Goal: Transaction & Acquisition: Book appointment/travel/reservation

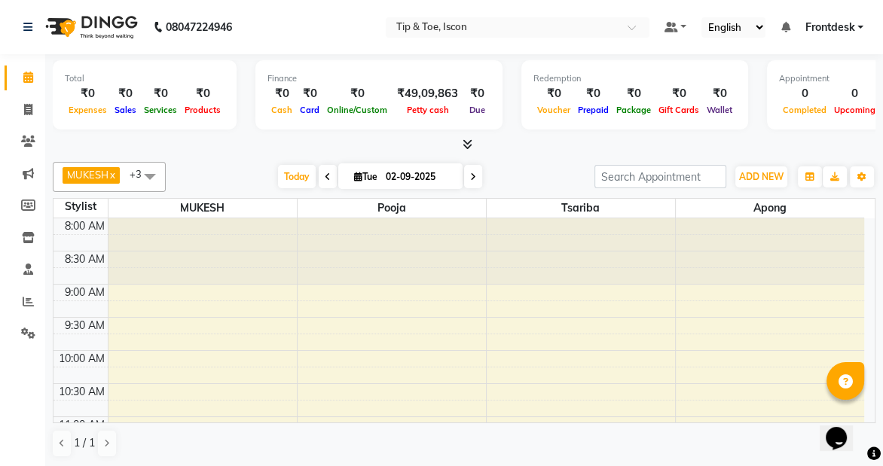
scroll to position [545, 0]
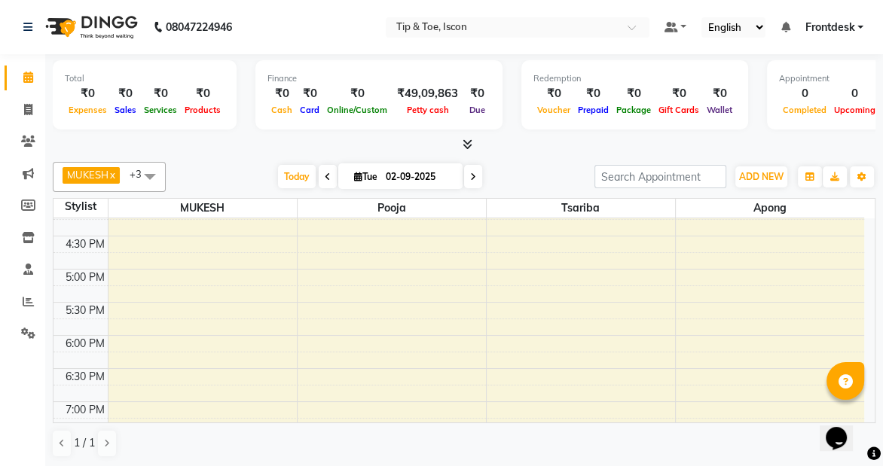
click at [188, 252] on div "8:00 AM 8:30 AM 9:00 AM 9:30 AM 10:00 AM 10:30 AM 11:00 AM 11:30 AM 12:00 PM 12…" at bounding box center [458, 103] width 811 height 861
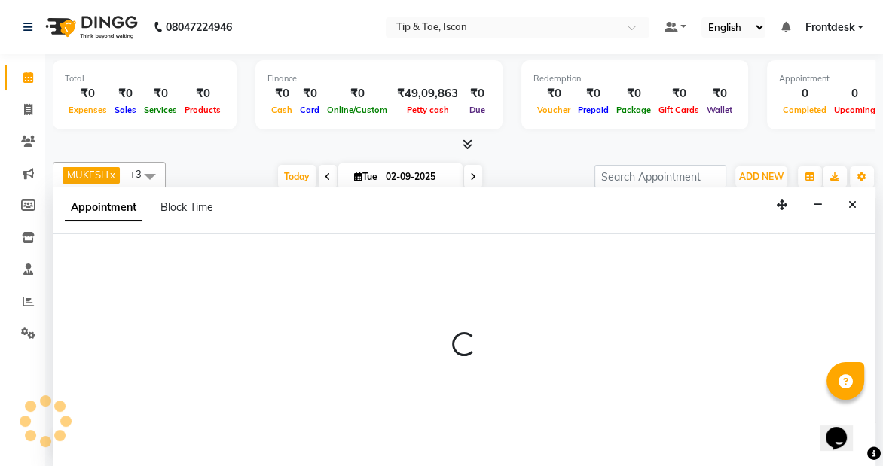
scroll to position [0, 0]
select select "42646"
select select "1005"
select select "tentative"
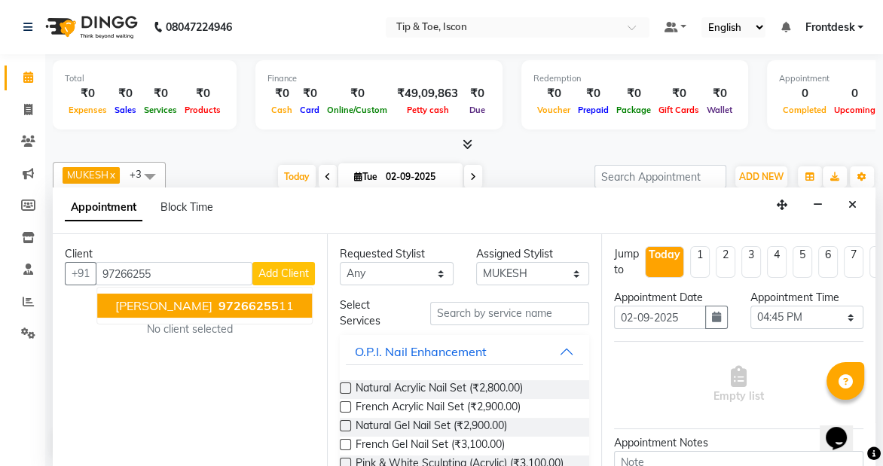
click at [191, 300] on button "[PERSON_NAME] 97266255 11" at bounding box center [204, 306] width 215 height 24
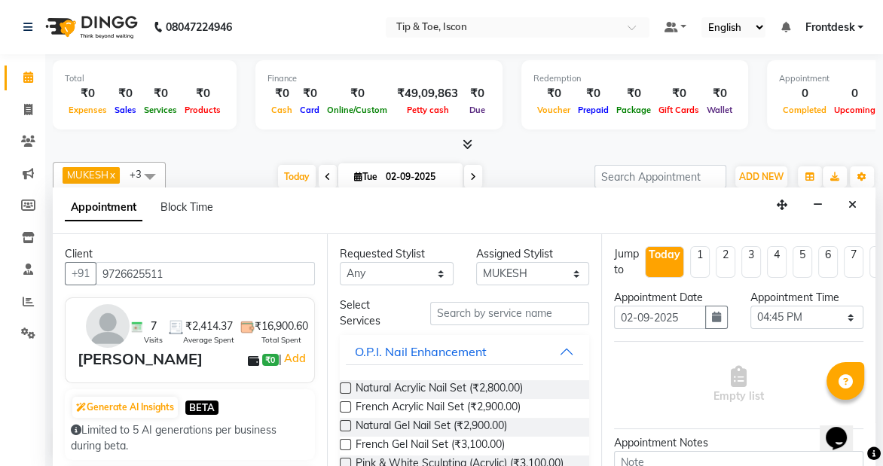
type input "9726625511"
click at [506, 310] on input "text" at bounding box center [509, 313] width 159 height 23
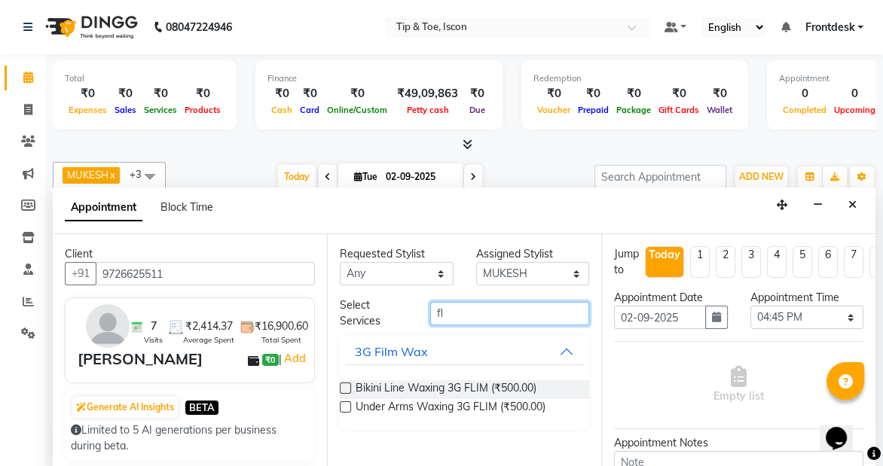
type input "f"
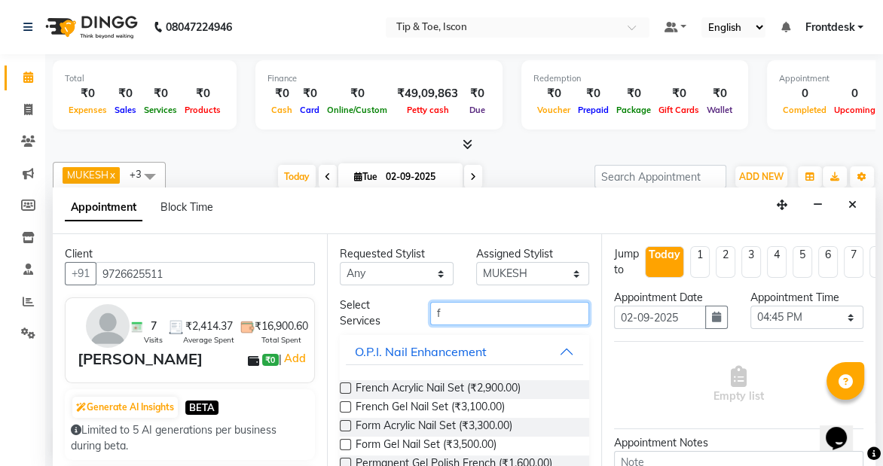
click at [540, 319] on input "f" at bounding box center [509, 313] width 159 height 23
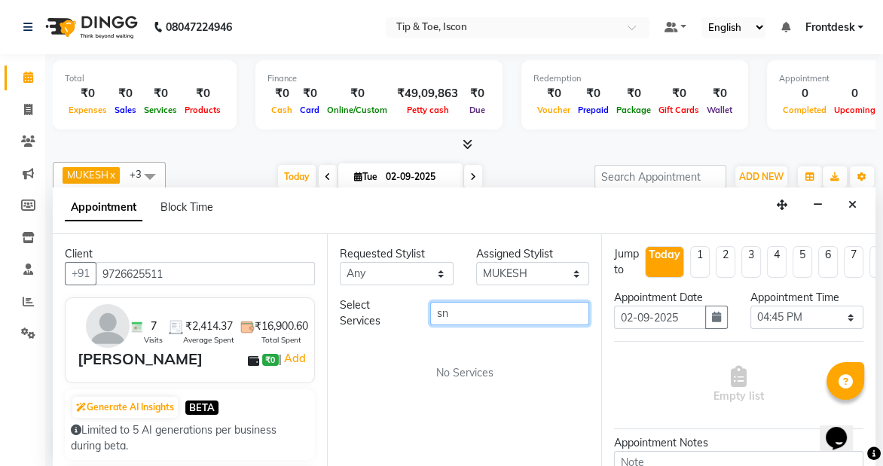
type input "s"
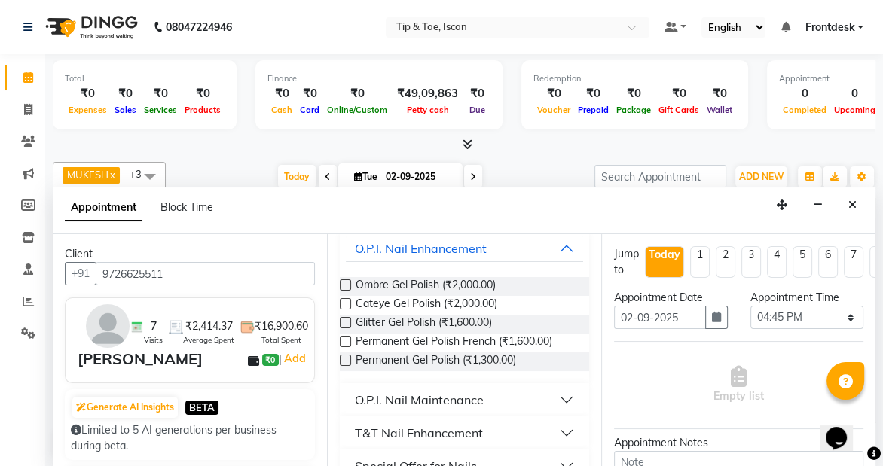
scroll to position [130, 0]
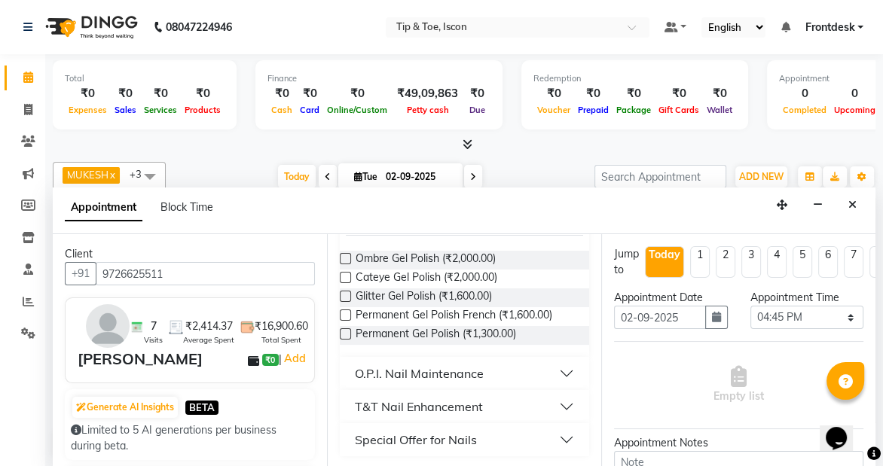
type input "gel pol"
click at [555, 402] on button "T&T Nail Enhancement" at bounding box center [464, 406] width 237 height 27
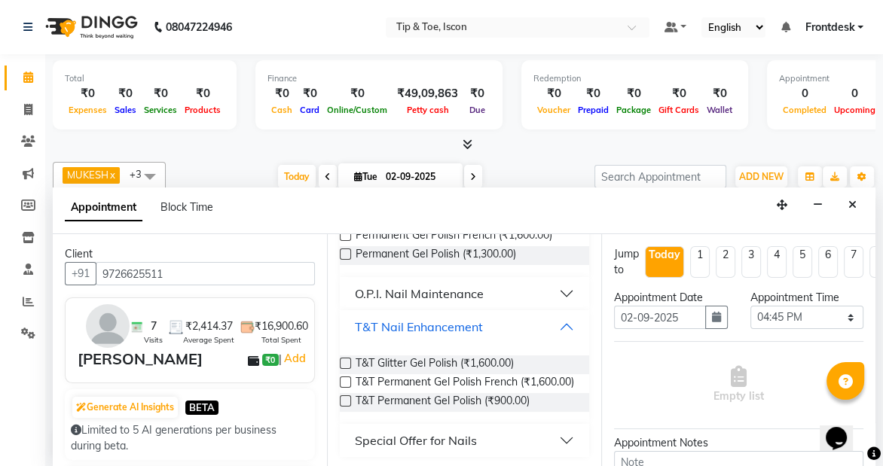
scroll to position [224, 0]
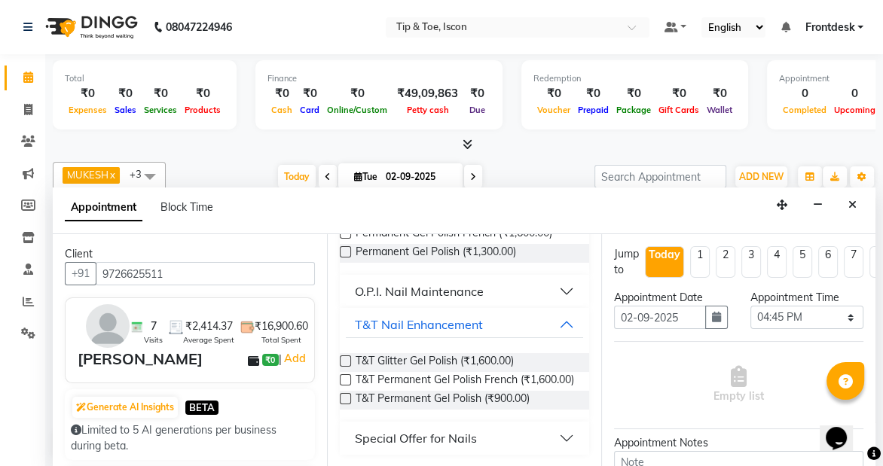
click at [349, 395] on label at bounding box center [345, 398] width 11 height 11
click at [349, 396] on input "checkbox" at bounding box center [345, 401] width 10 height 10
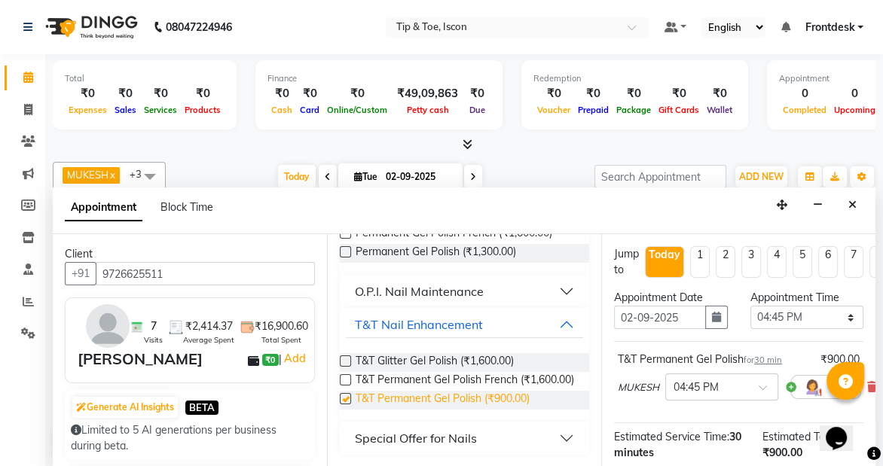
checkbox input "false"
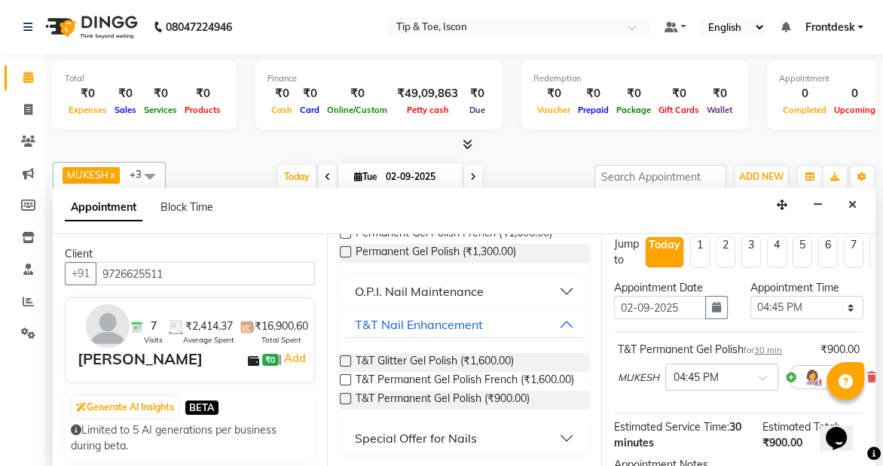
scroll to position [201, 0]
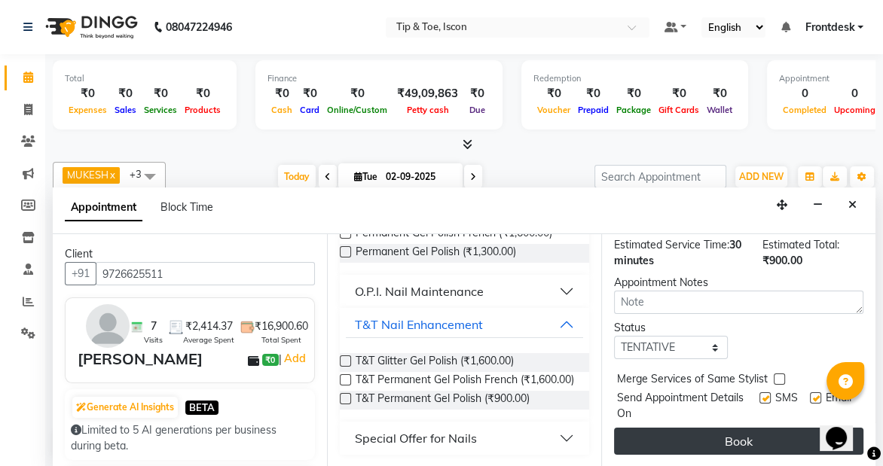
click at [753, 435] on button "Book" at bounding box center [738, 441] width 249 height 27
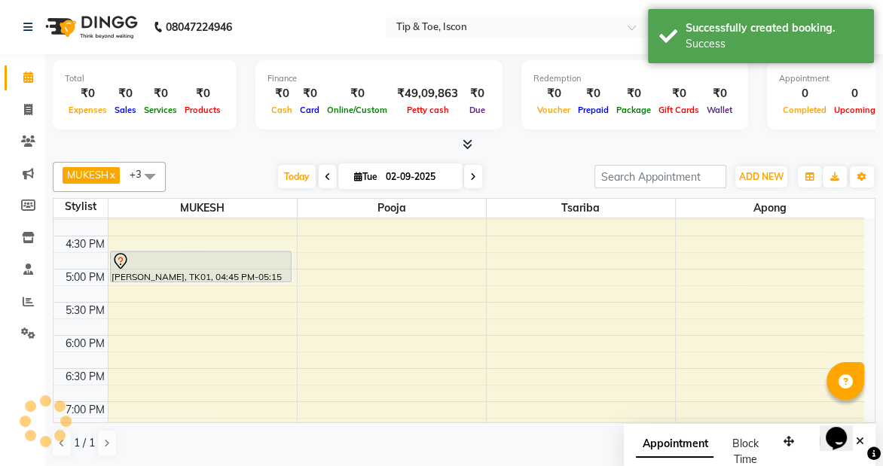
scroll to position [0, 0]
